Goal: Information Seeking & Learning: Learn about a topic

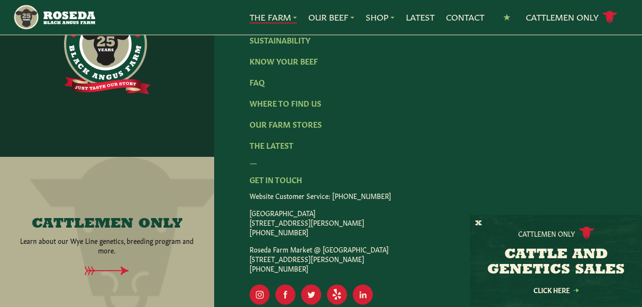
scroll to position [3155, 0]
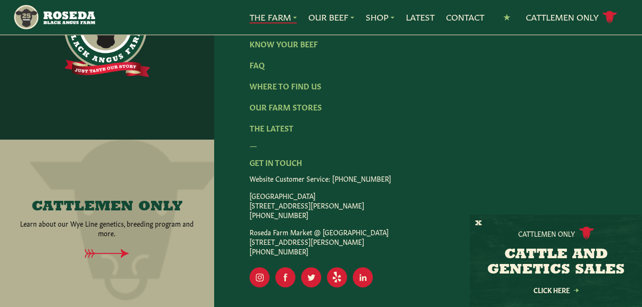
click at [100, 218] on p "Learn about our Wye Line genetics, breeding program and more." at bounding box center [107, 227] width 178 height 19
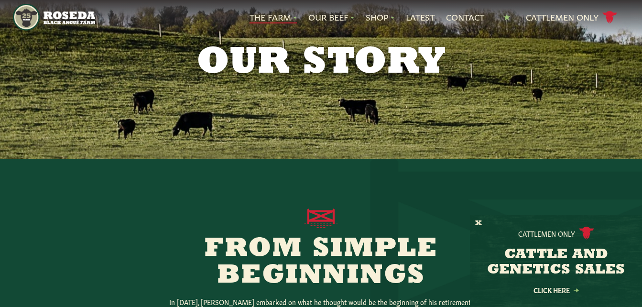
scroll to position [0, 0]
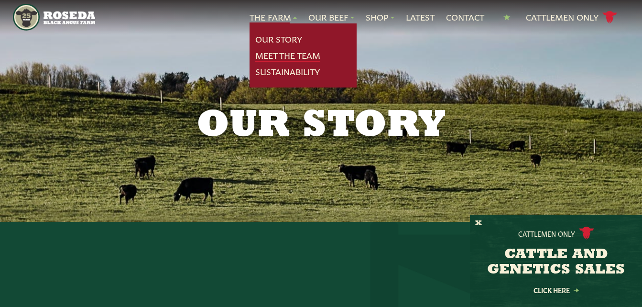
click at [270, 56] on link "Meet The Team" at bounding box center [287, 55] width 65 height 12
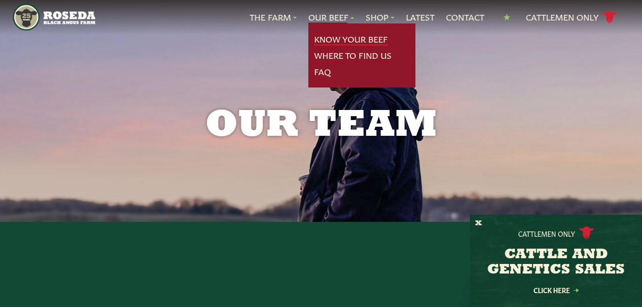
click at [335, 43] on link "Know Your Beef" at bounding box center [351, 39] width 74 height 12
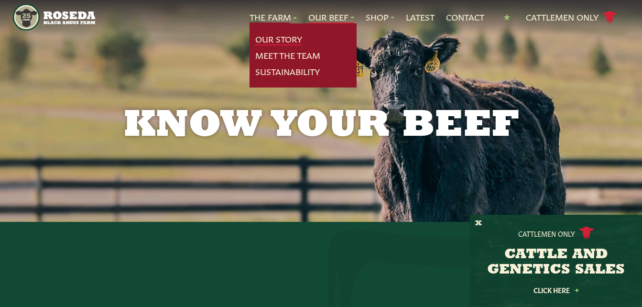
click at [270, 41] on link "Our Story" at bounding box center [278, 39] width 47 height 12
